Goal: Connect with others: Connect with other users

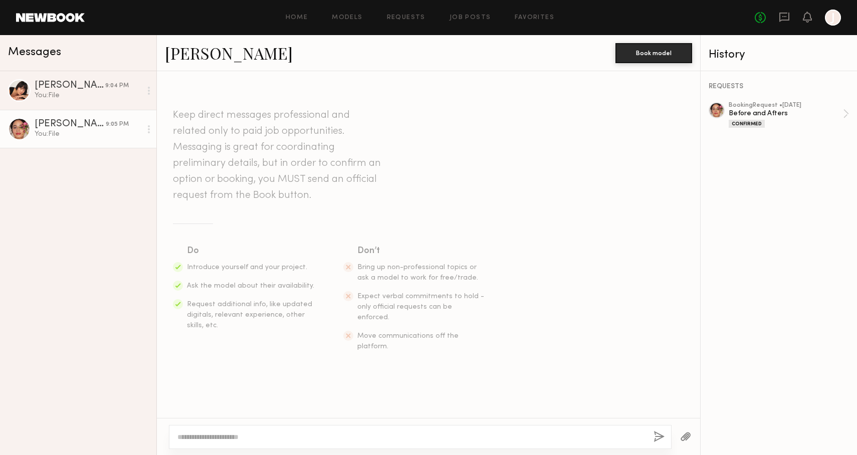
scroll to position [423, 0]
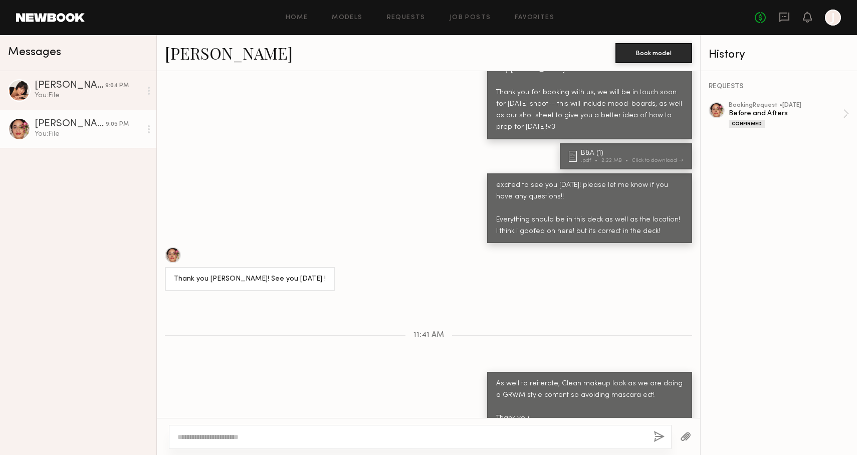
click at [41, 135] on div "You: File" at bounding box center [88, 134] width 107 height 10
click at [719, 111] on div at bounding box center [717, 110] width 16 height 16
click at [45, 85] on div "[PERSON_NAME]" at bounding box center [70, 86] width 71 height 10
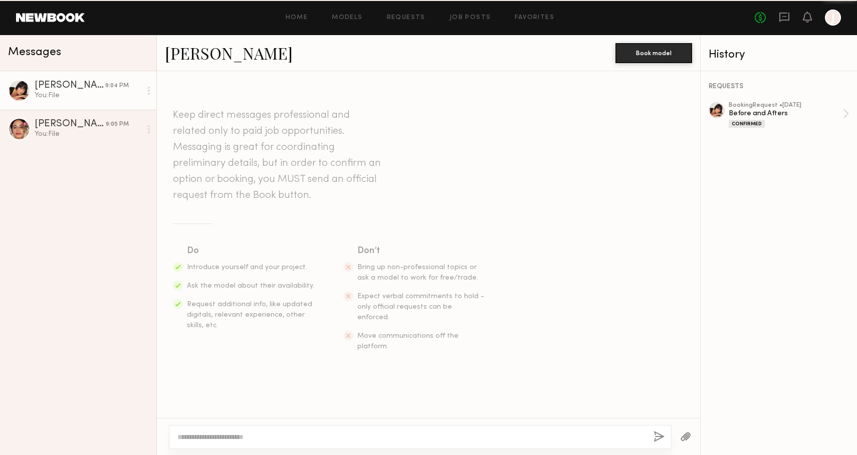
scroll to position [661, 0]
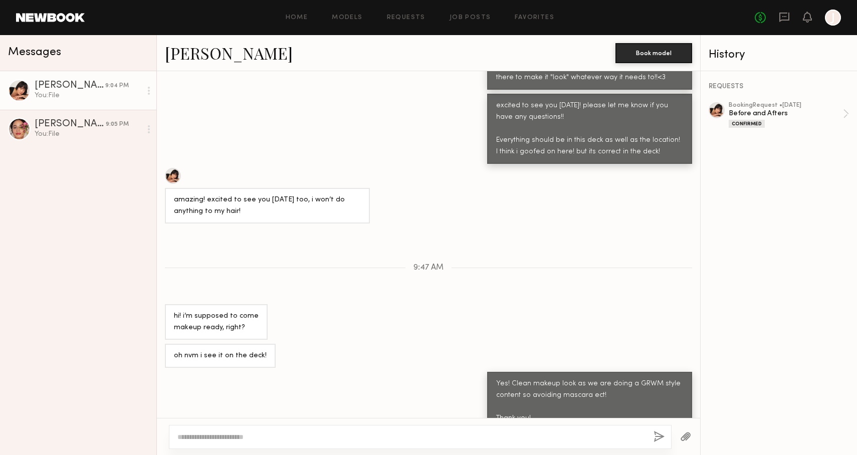
click at [720, 113] on div at bounding box center [717, 110] width 16 height 16
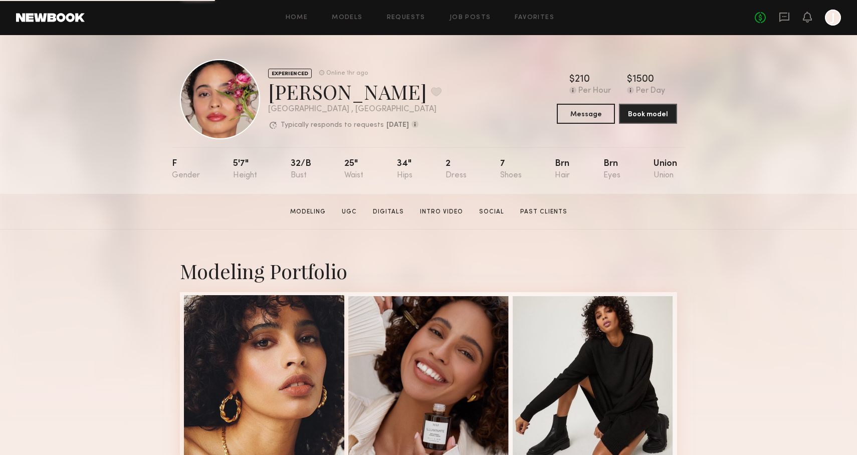
click at [287, 366] on div at bounding box center [264, 375] width 160 height 160
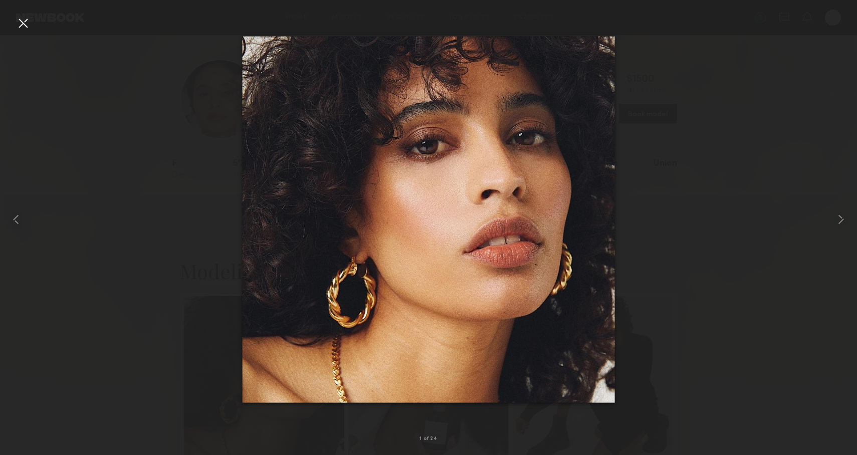
click at [93, 209] on div at bounding box center [428, 219] width 857 height 407
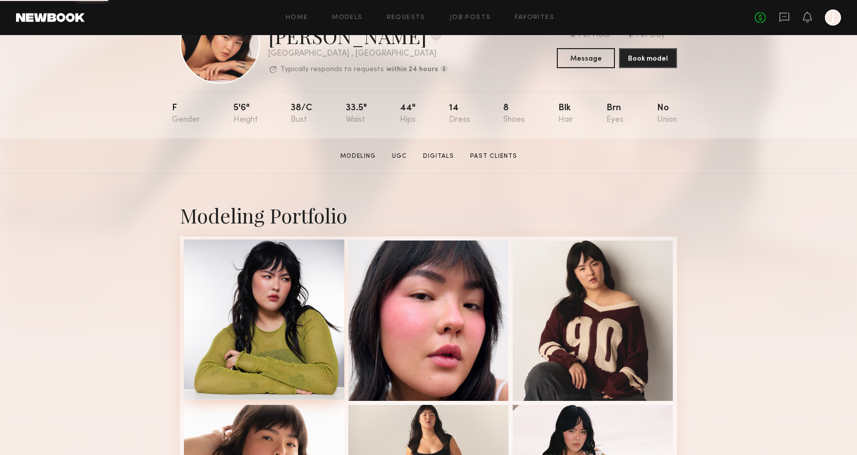
scroll to position [59, 0]
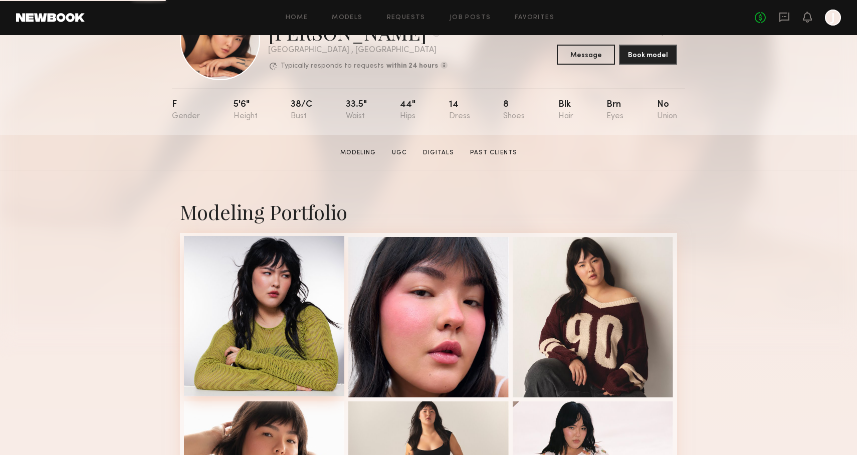
click at [281, 322] on div at bounding box center [264, 316] width 160 height 160
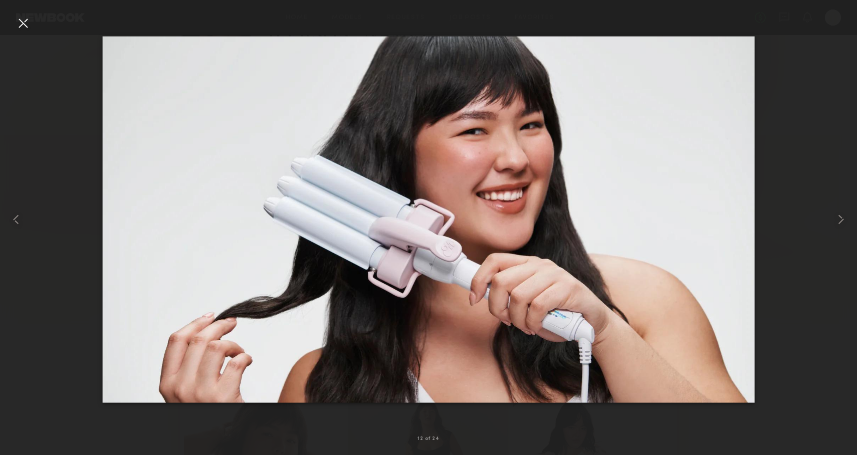
click at [21, 20] on div at bounding box center [23, 23] width 16 height 16
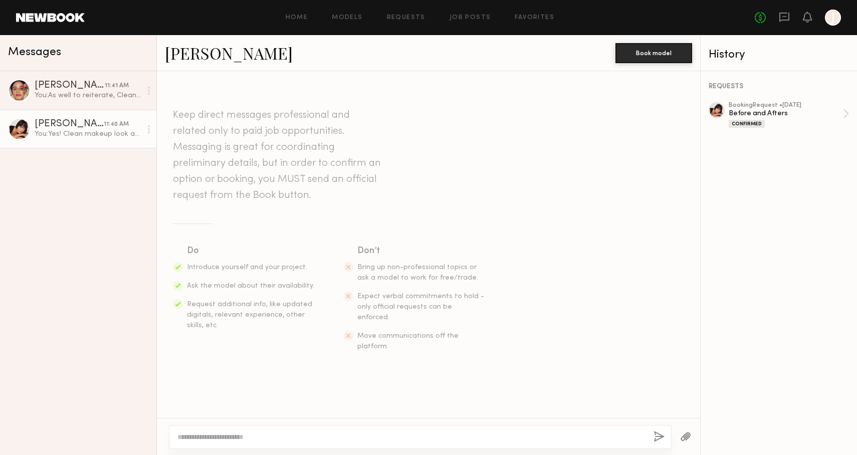
scroll to position [661, 0]
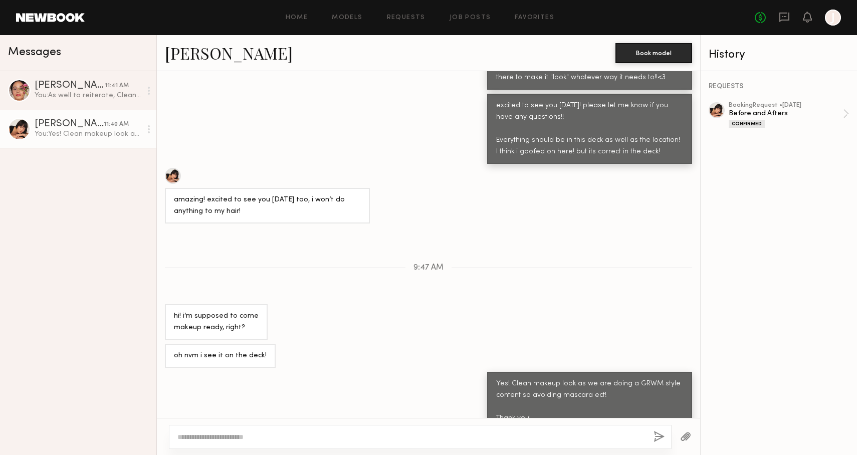
click at [81, 131] on div "You: Yes! Clean makeup look as we are doing a GRWM style content so avoiding ma…" at bounding box center [88, 134] width 107 height 10
click at [86, 93] on div "You: As well to reiterate, Clean makeup look as we are doing a GRWM style conte…" at bounding box center [88, 96] width 107 height 10
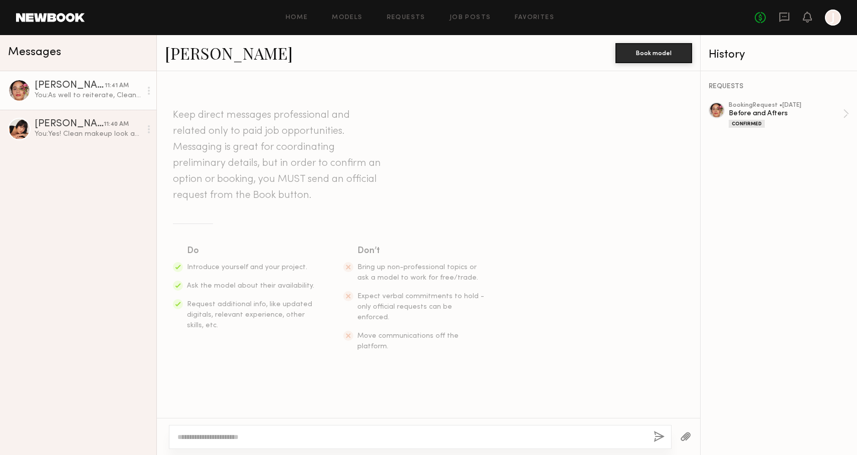
scroll to position [423, 0]
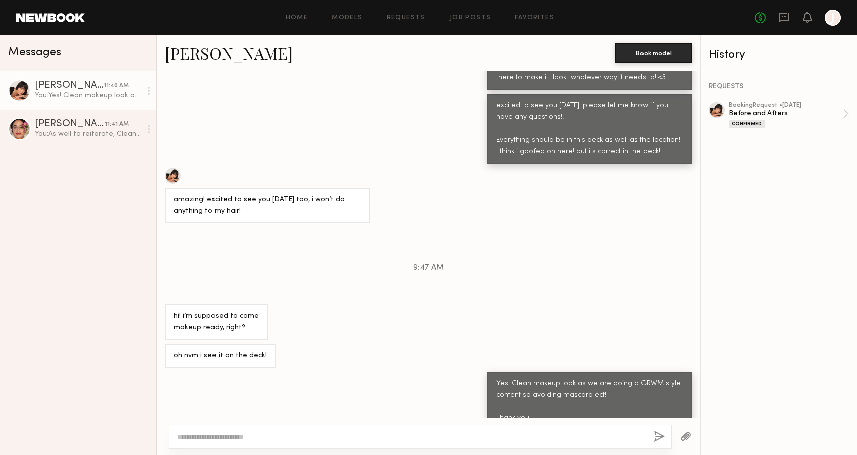
click at [292, 12] on div "Home Models Requests Job Posts Favorites Sign Out No fees up to $5,000 J" at bounding box center [463, 18] width 756 height 16
click at [299, 21] on div "Home Models Requests Job Posts Favorites Sign Out No fees up to $5,000 J" at bounding box center [463, 18] width 756 height 16
click at [300, 19] on link "Home" at bounding box center [297, 18] width 23 height 7
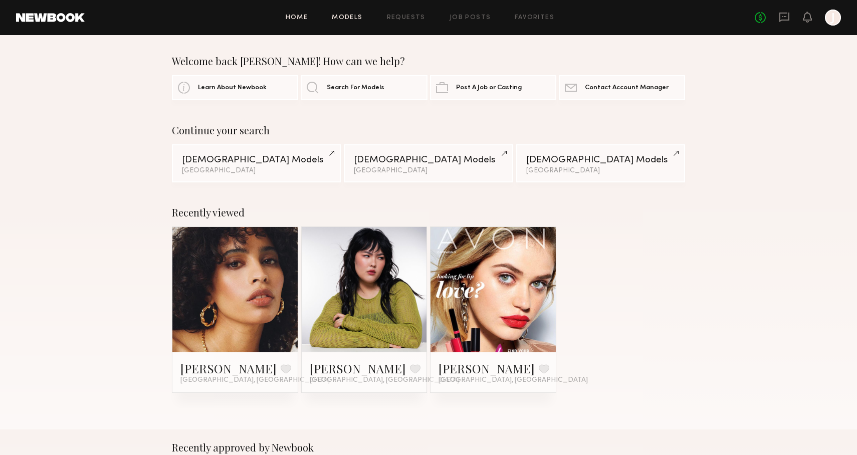
click at [354, 15] on link "Models" at bounding box center [347, 18] width 31 height 7
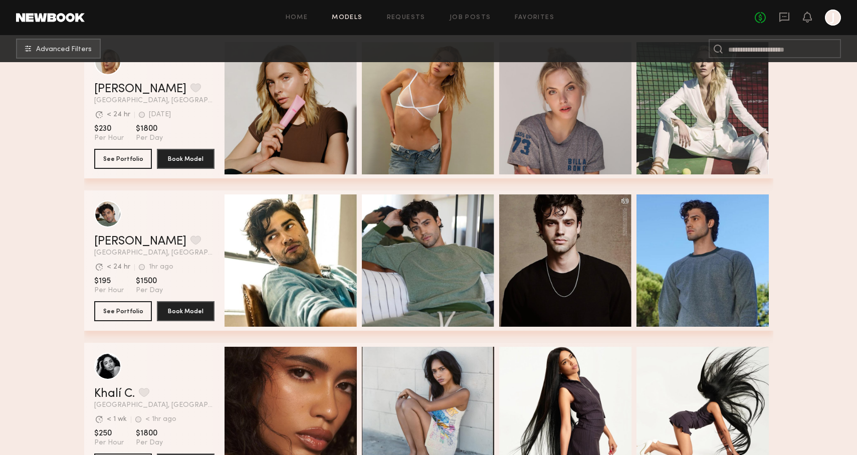
scroll to position [560, 0]
